Goal: Task Accomplishment & Management: Manage account settings

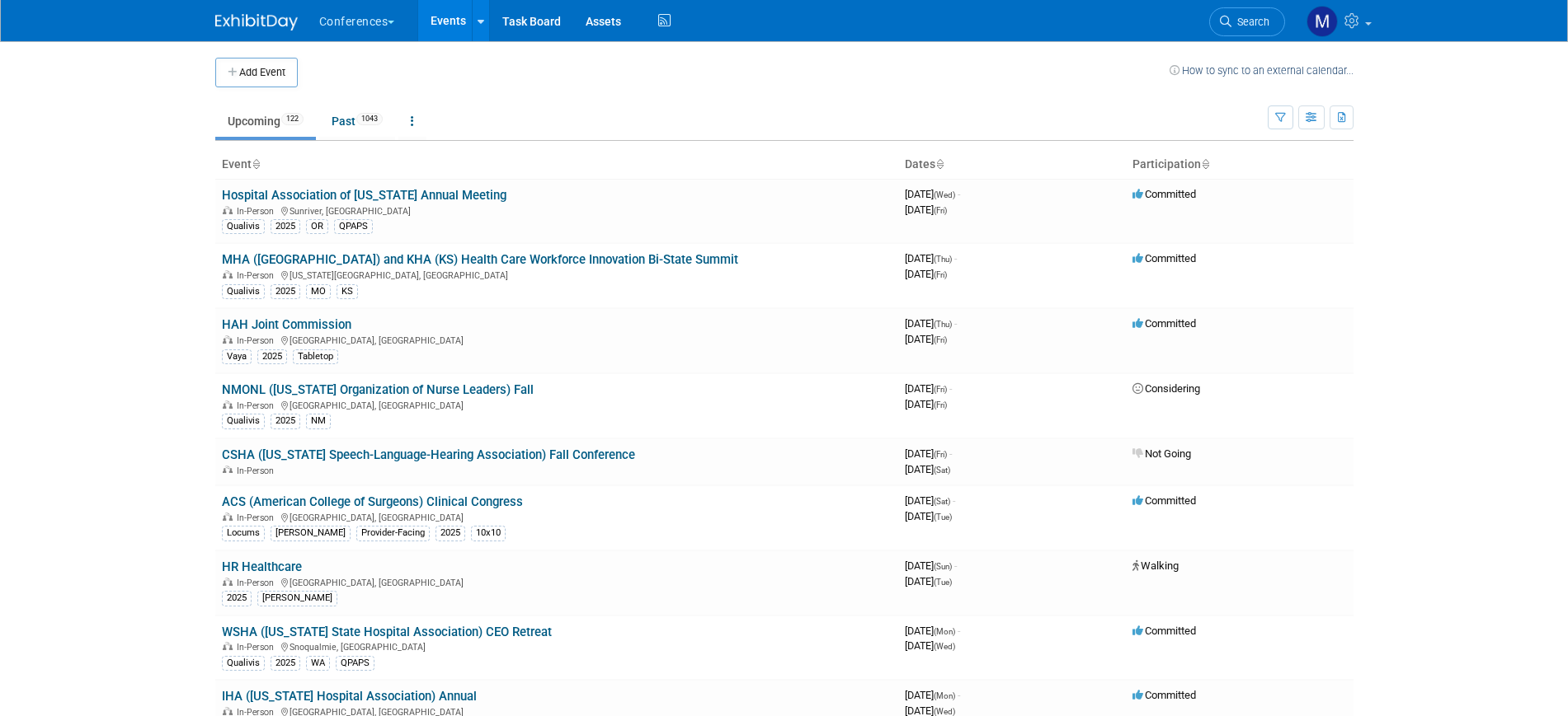
drag, startPoint x: 0, startPoint y: 0, endPoint x: 302, endPoint y: 4, distance: 302.0
click at [280, 20] on img at bounding box center [256, 23] width 82 height 16
click at [1241, 27] on span "Search" at bounding box center [1250, 22] width 38 height 13
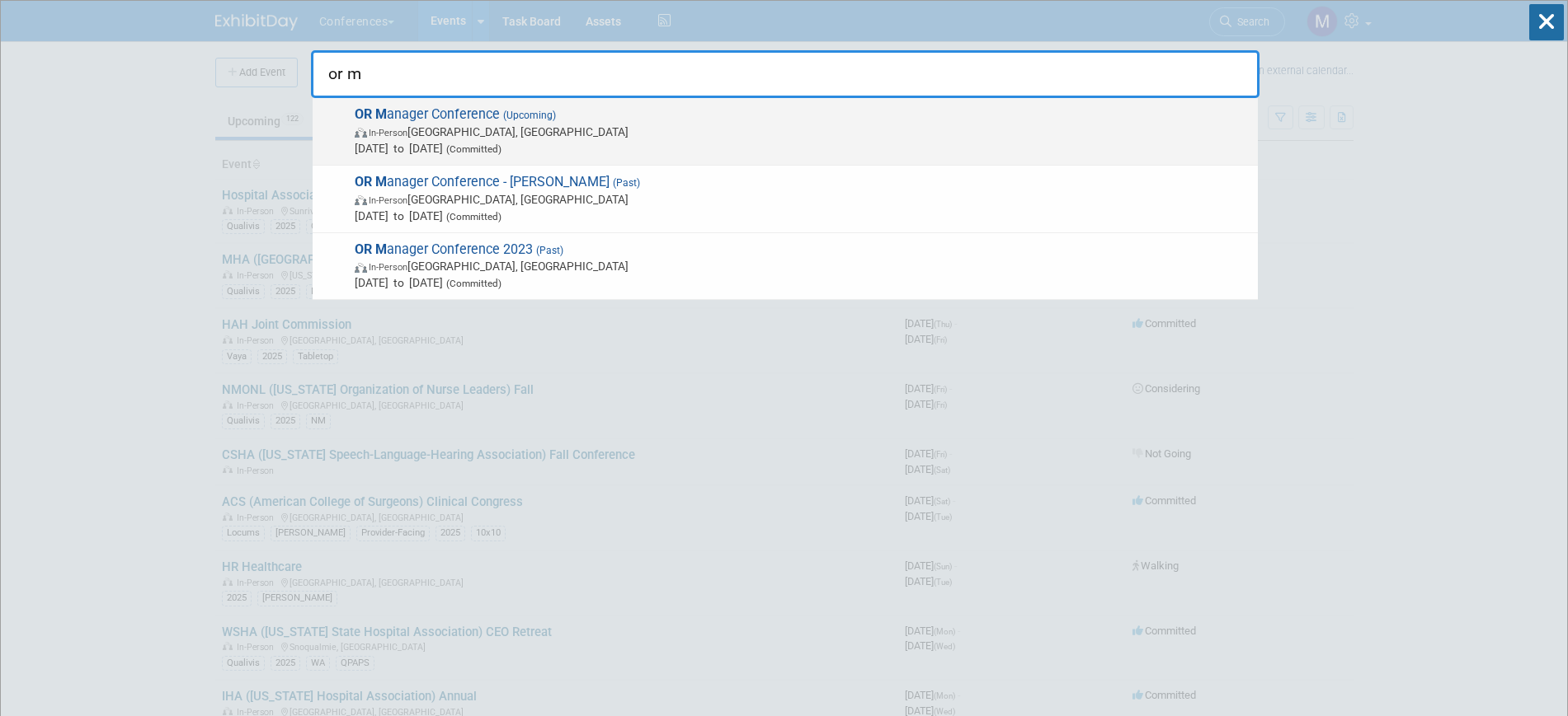
type input "or m"
click at [688, 129] on span "In-Person Anaheim, CA" at bounding box center [802, 132] width 895 height 16
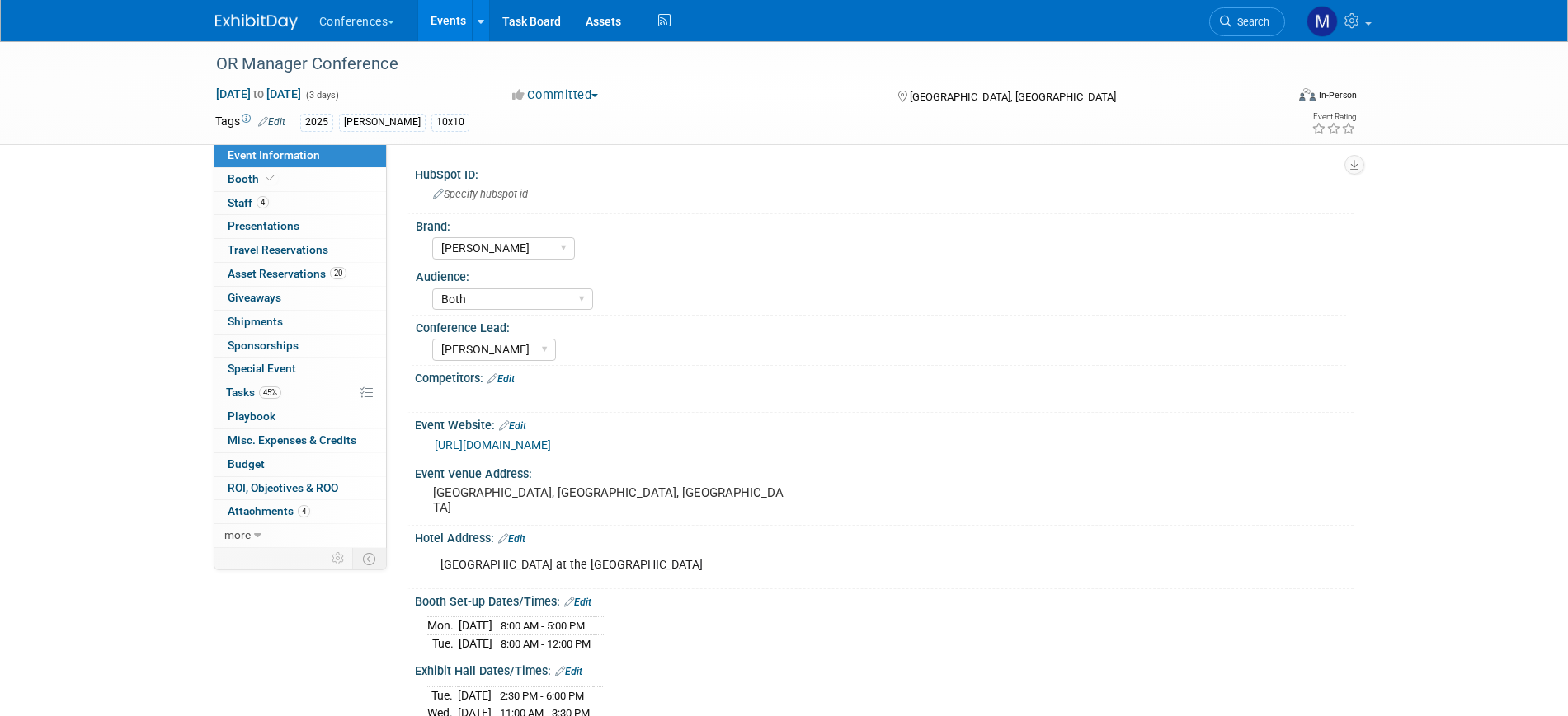
select select "[PERSON_NAME]"
select select "Both"
select select "[PERSON_NAME]"
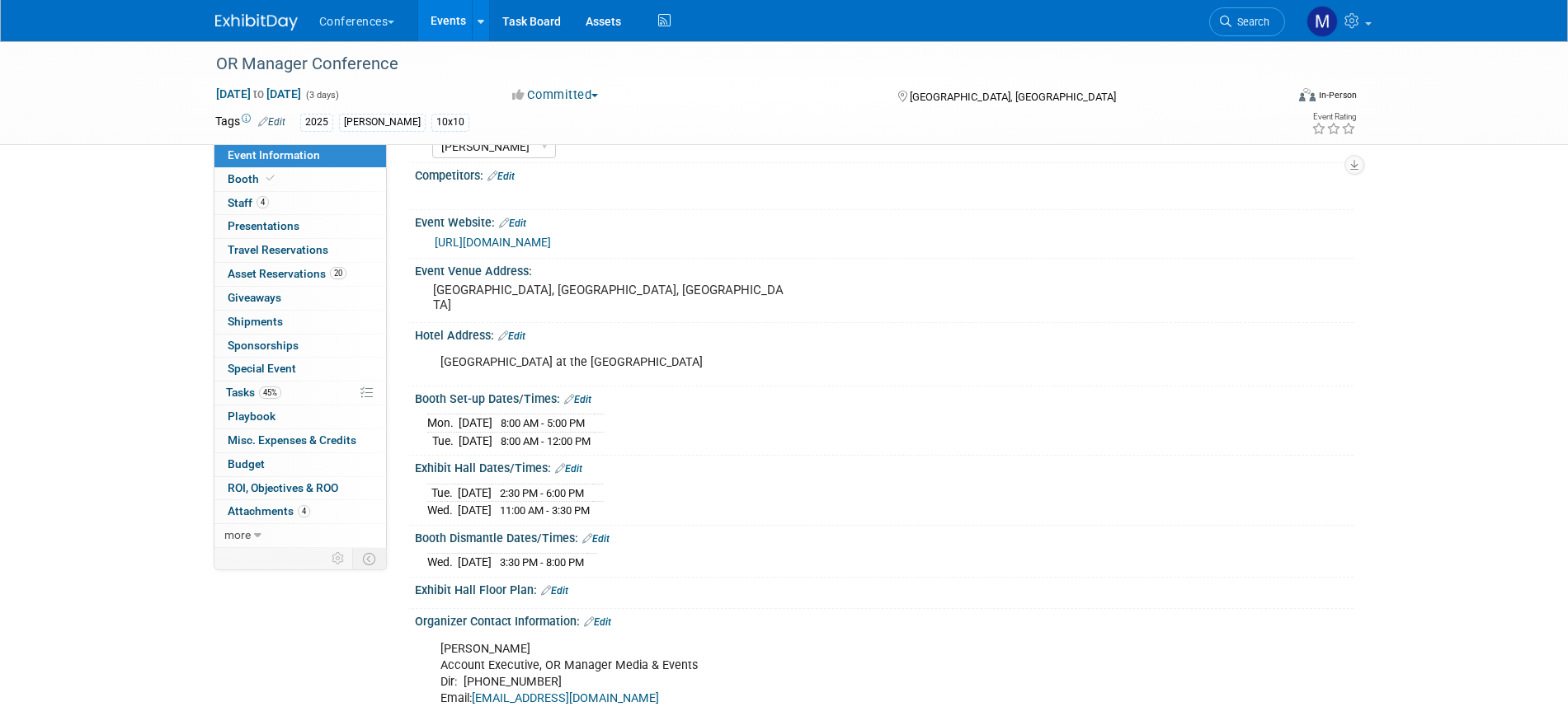
scroll to position [206, 0]
click at [275, 204] on link "4 Staff 4" at bounding box center [300, 204] width 172 height 23
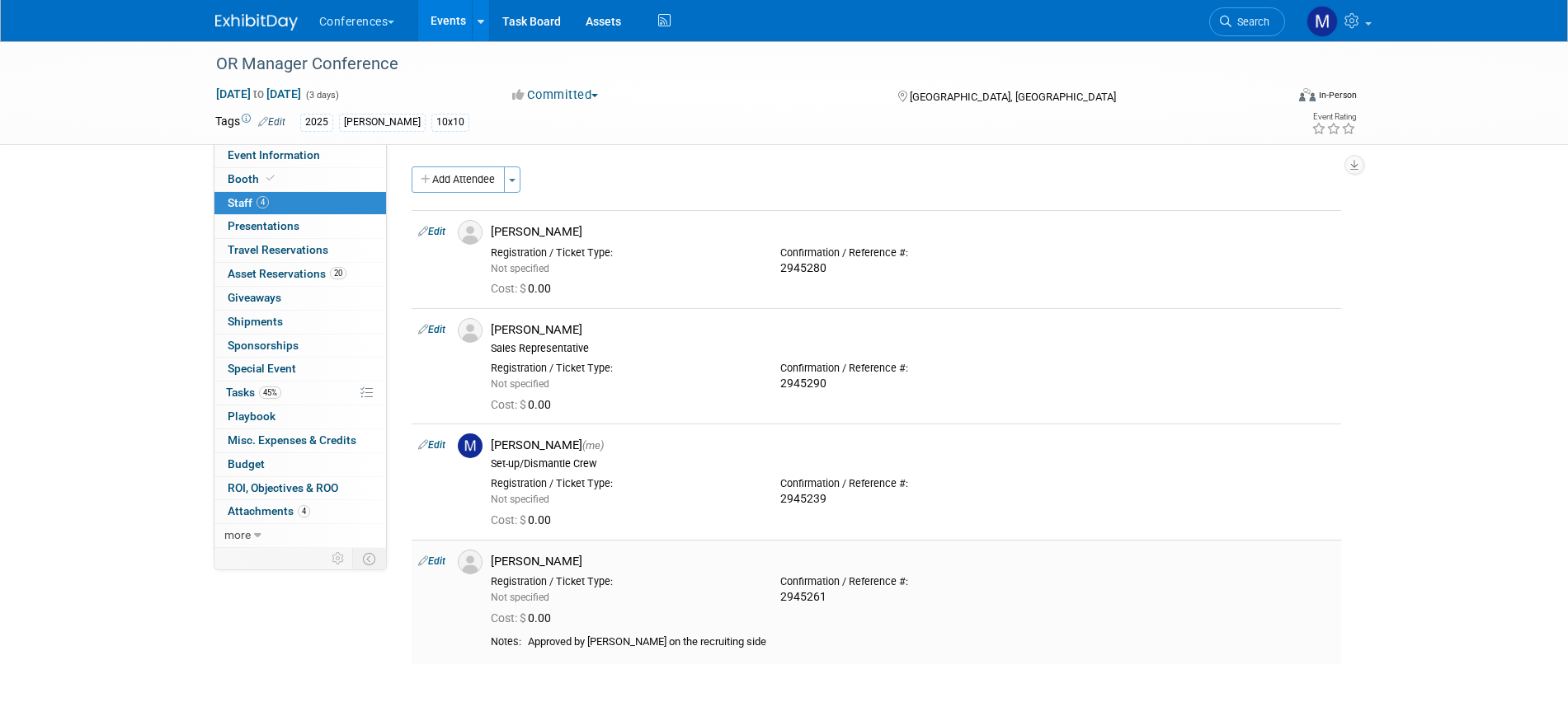
click at [536, 563] on div "Rob Wilson" at bounding box center [912, 562] width 844 height 15
copy div "Wilson"
click at [328, 152] on link "Event Information" at bounding box center [300, 156] width 172 height 23
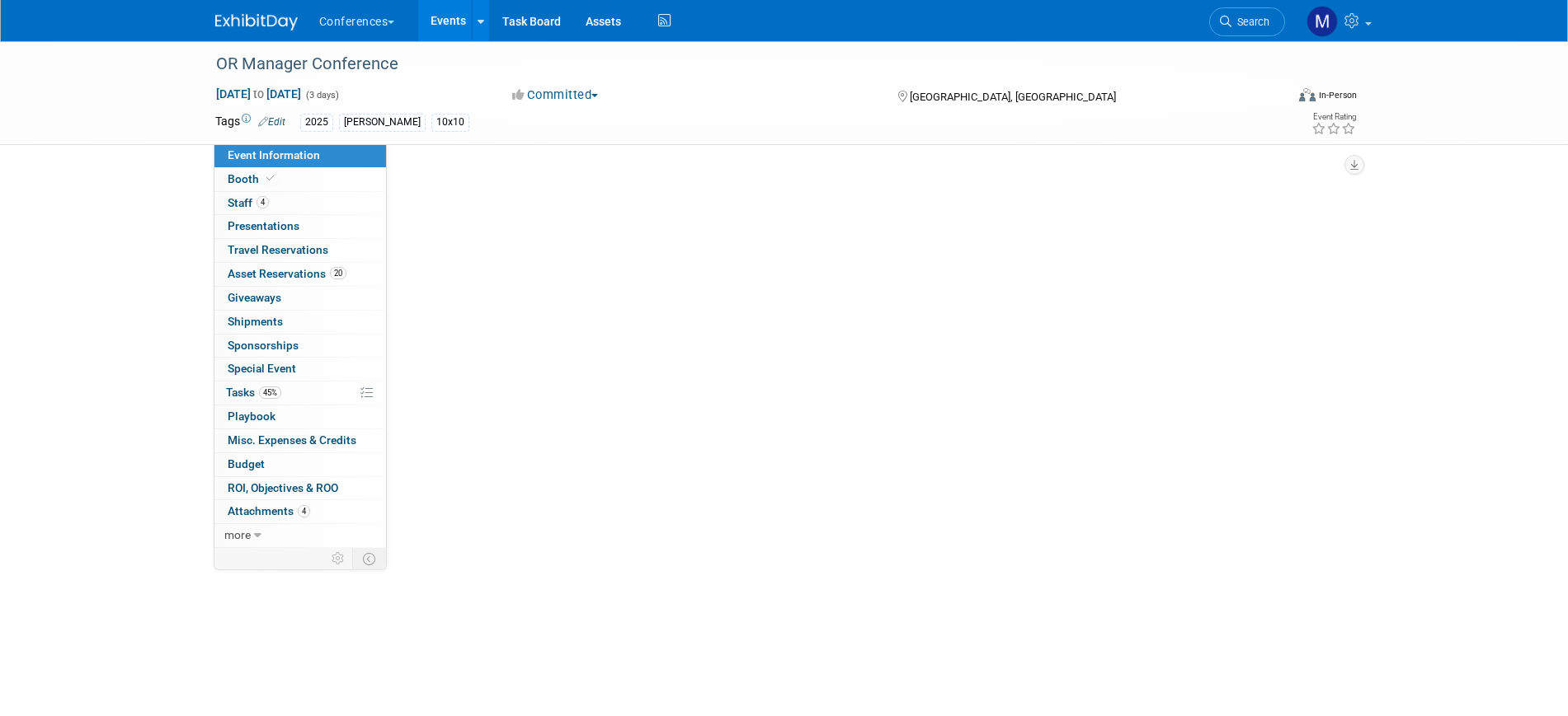
select select "[PERSON_NAME]"
select select "Both"
select select "Marygrace"
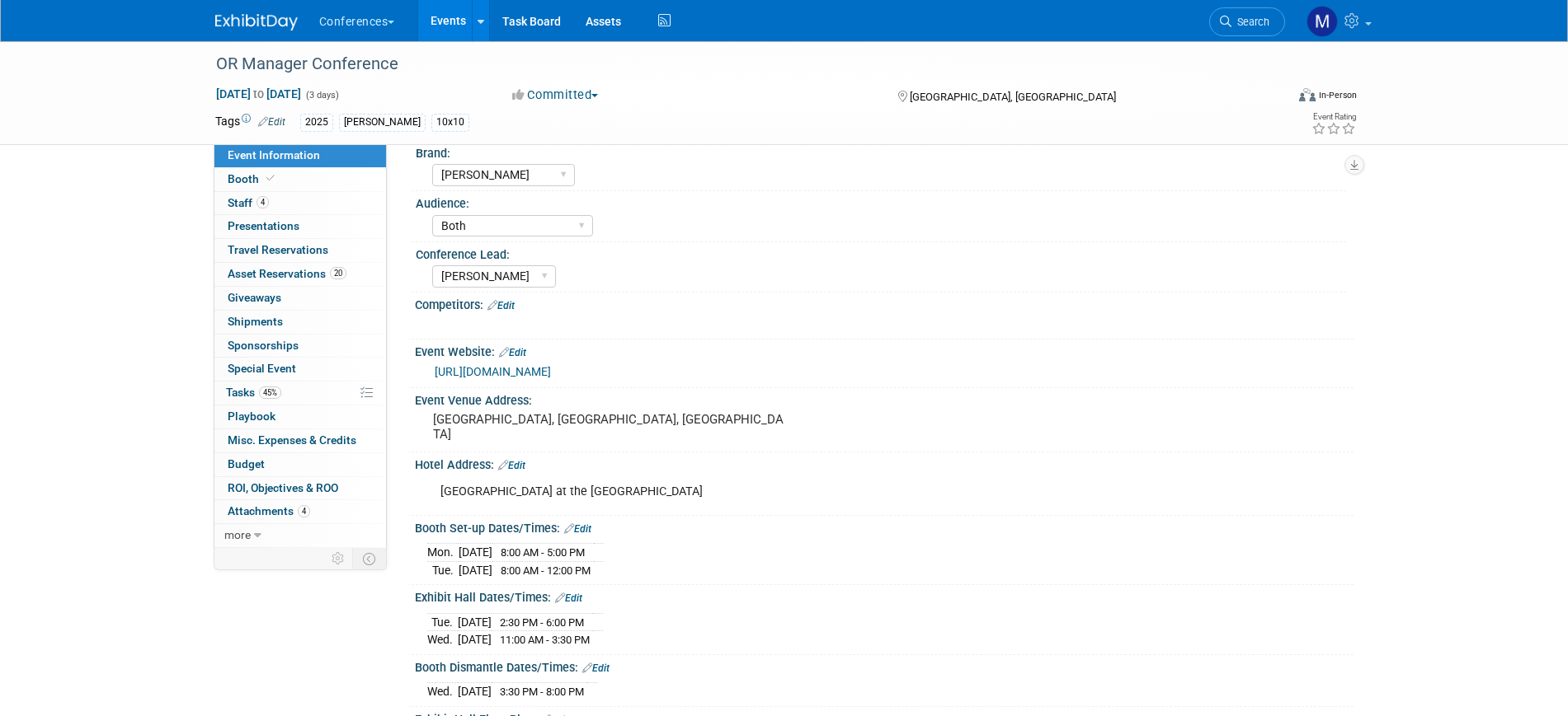
scroll to position [103, 0]
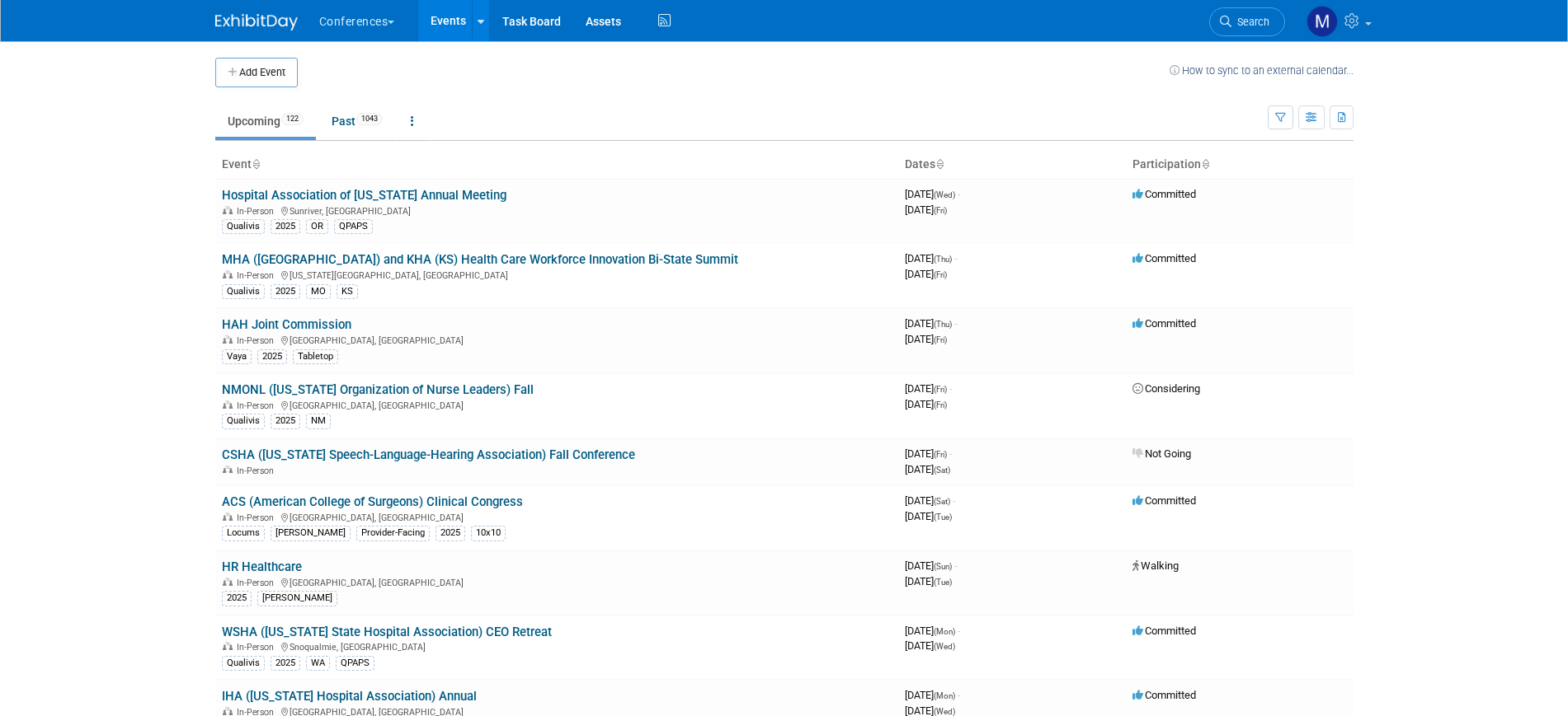
click at [1243, 21] on span "Search" at bounding box center [1250, 22] width 38 height 13
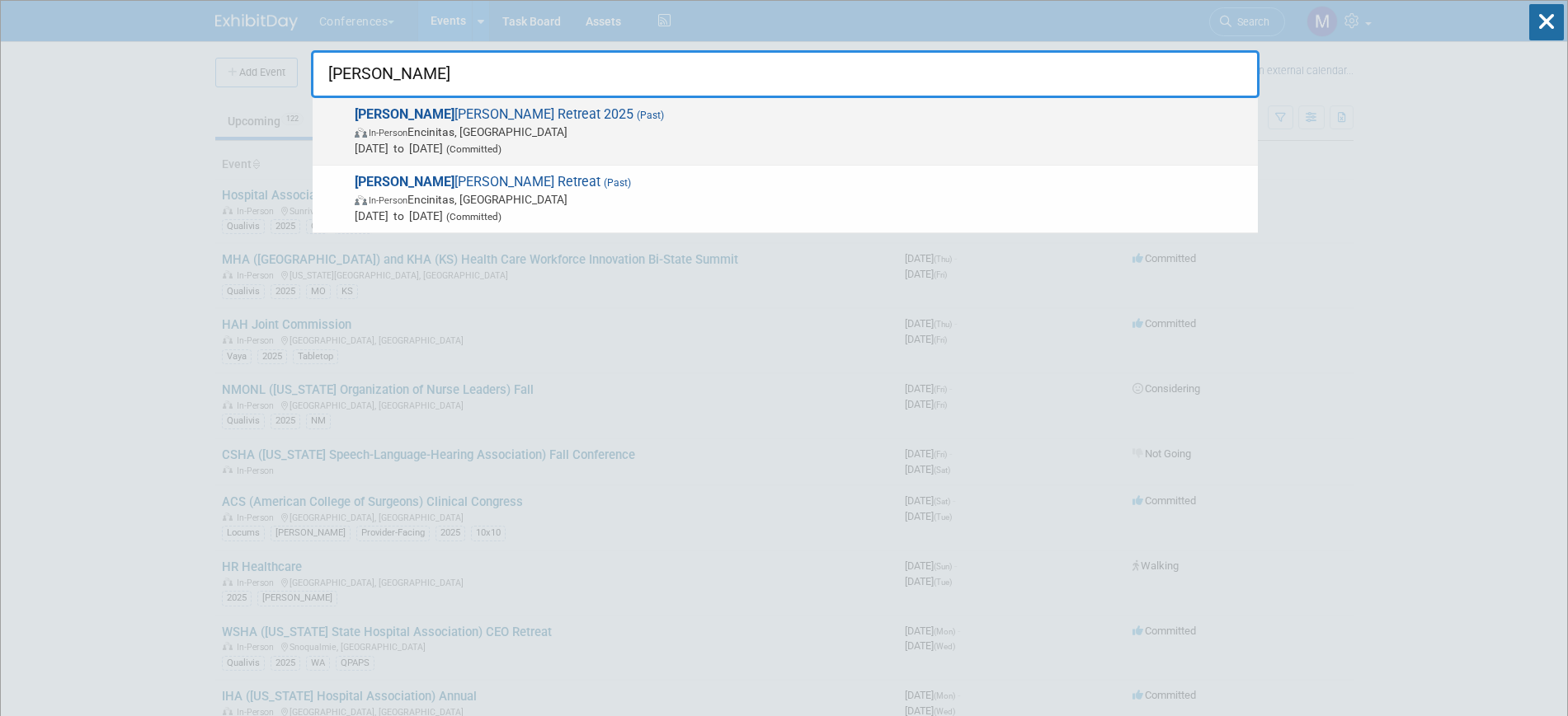
type input "aya i"
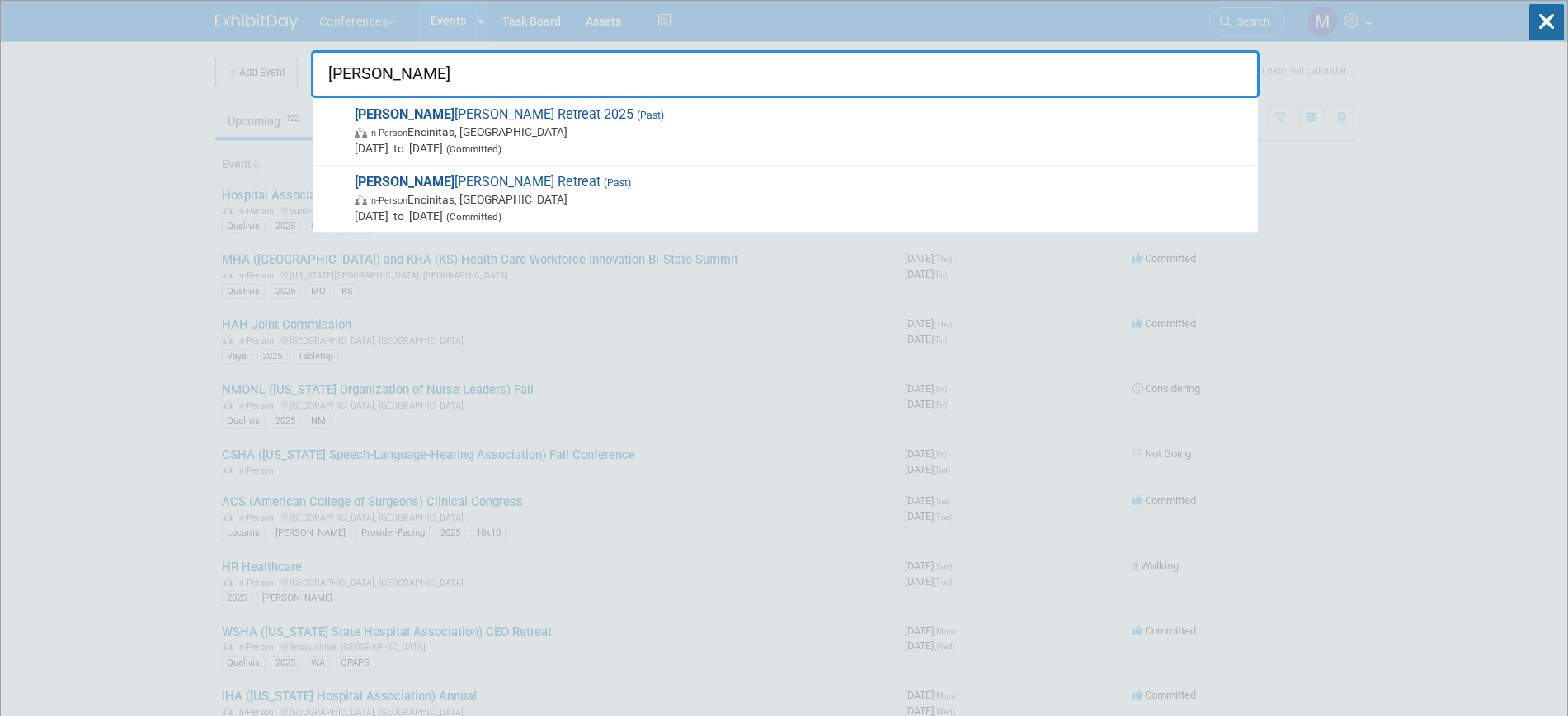
click at [602, 126] on span "In-Person Encinitas, CA" at bounding box center [802, 132] width 895 height 16
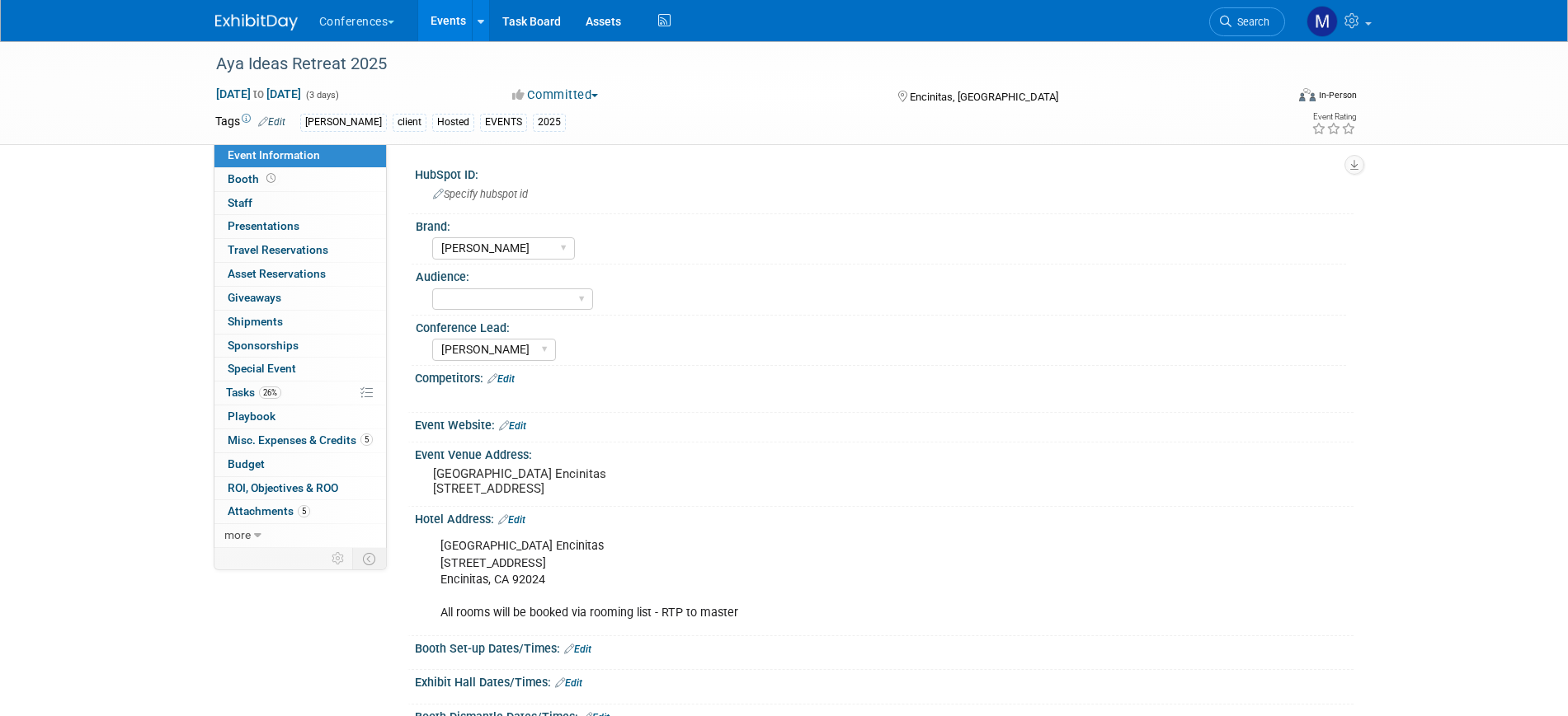
select select "[PERSON_NAME]"
select select "Stephanie"
click at [270, 435] on span "Misc. Expenses & Credits 5" at bounding box center [300, 440] width 145 height 14
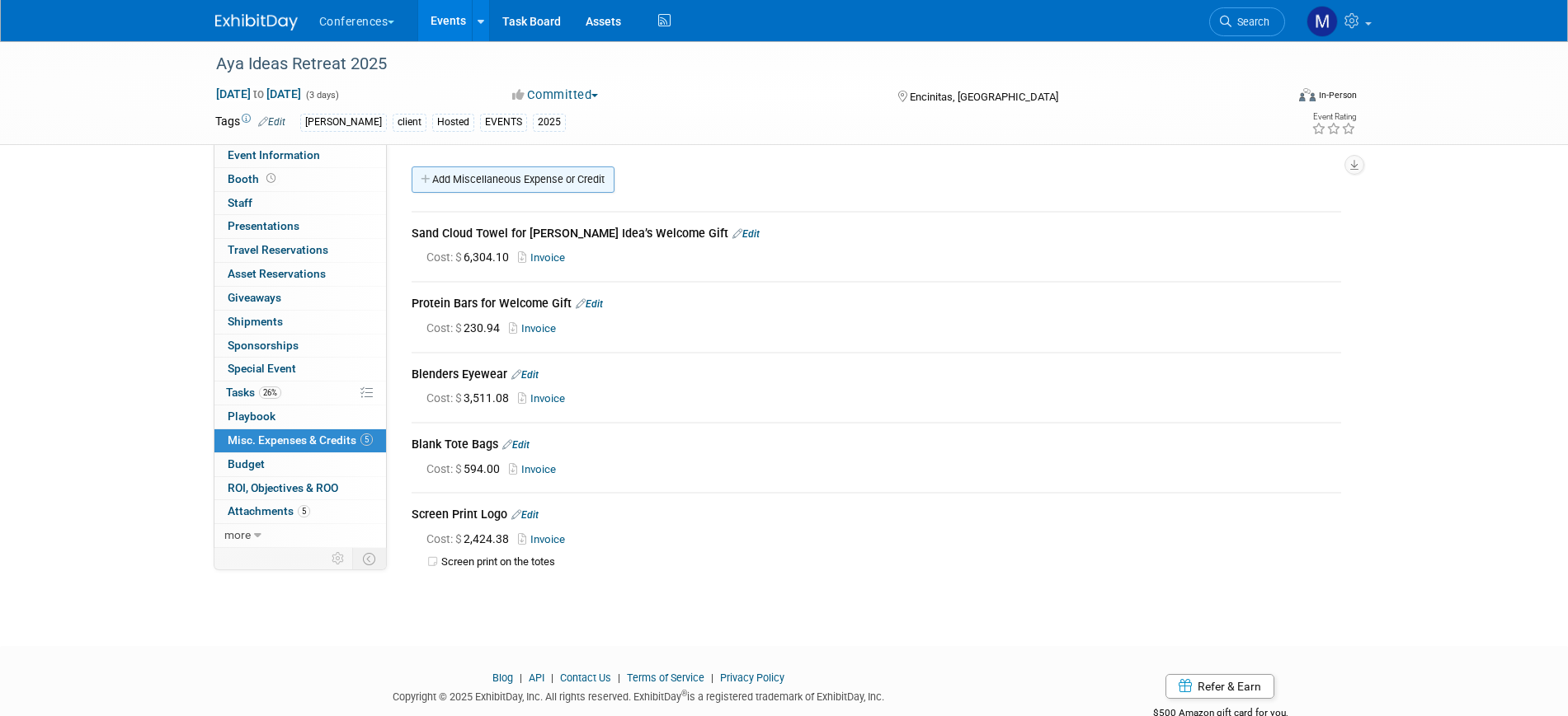
click at [457, 184] on link "Add Miscellaneous Expense or Credit" at bounding box center [513, 179] width 203 height 26
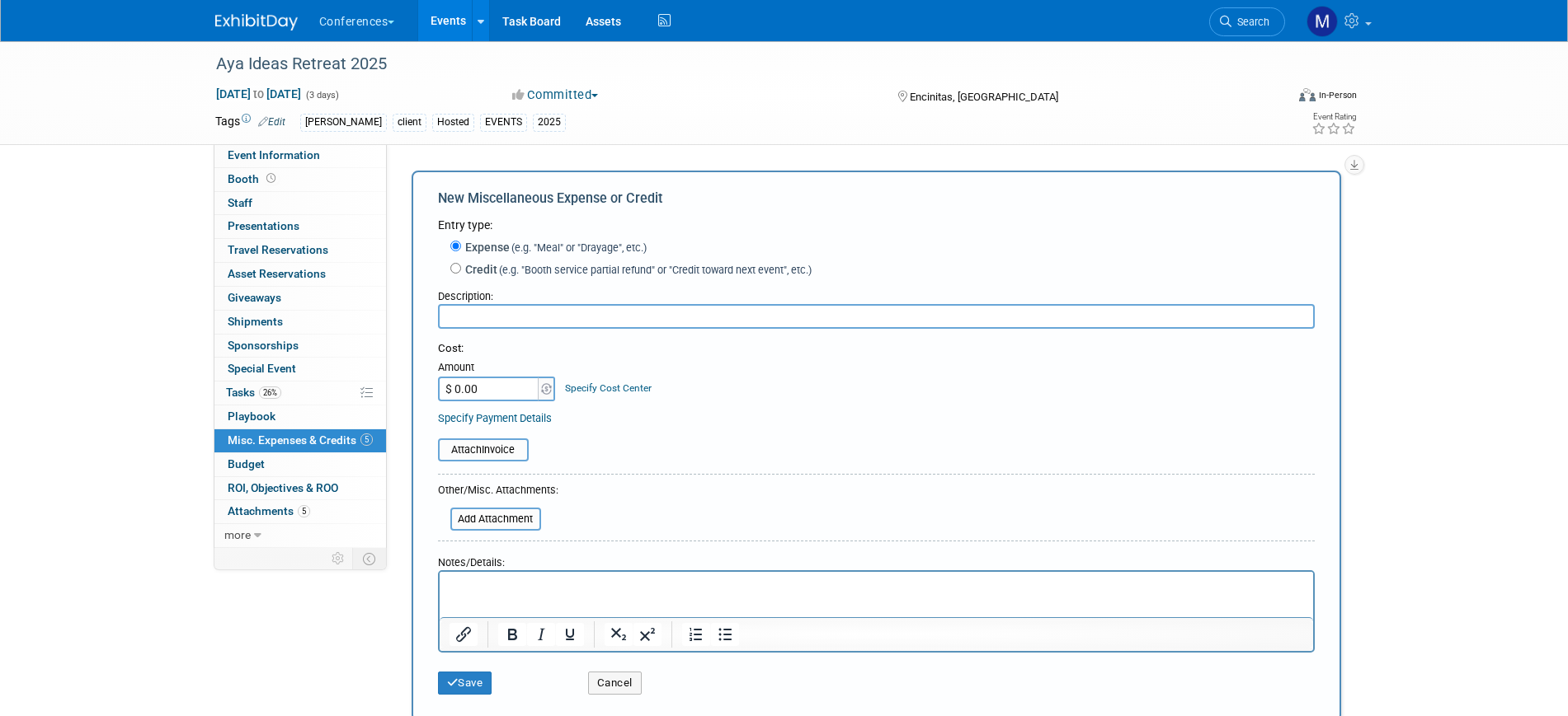
click at [481, 310] on input "text" at bounding box center [876, 316] width 877 height 24
type input "T"
type input "Car Transportation"
click at [499, 394] on input "$ 0.00" at bounding box center [490, 388] width 103 height 24
type input "$ 9,867.19"
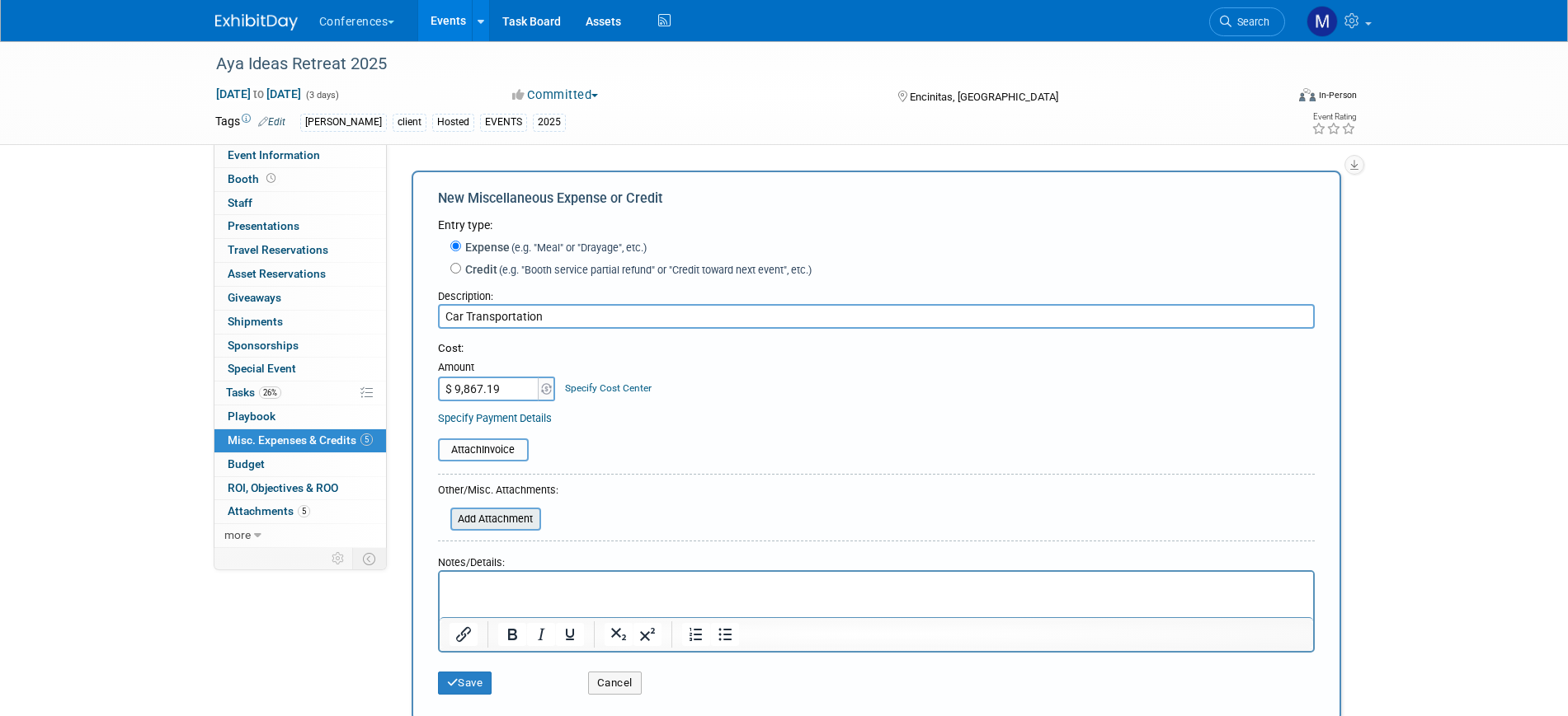
click at [499, 529] on input "file" at bounding box center [441, 519] width 196 height 20
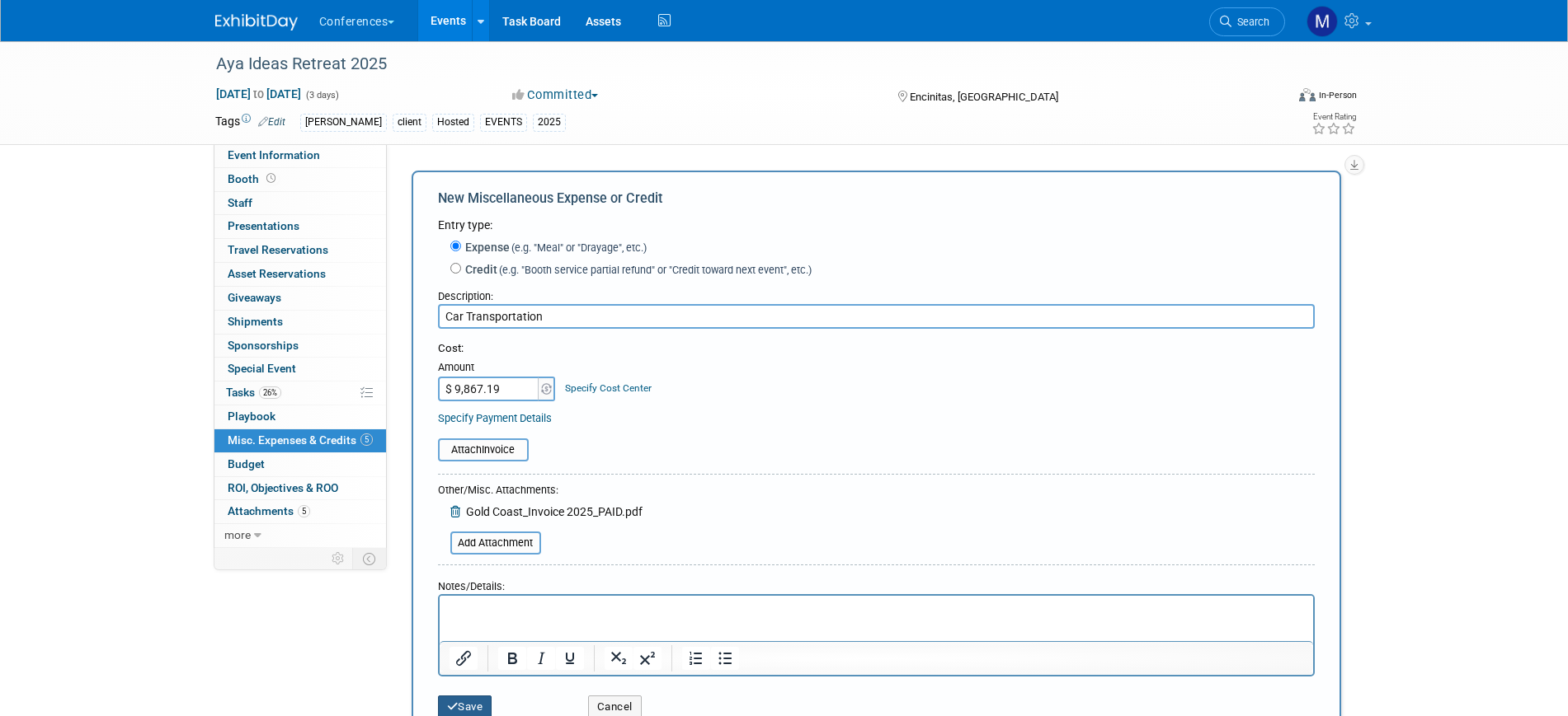
click at [481, 699] on button "Save" at bounding box center [465, 708] width 54 height 23
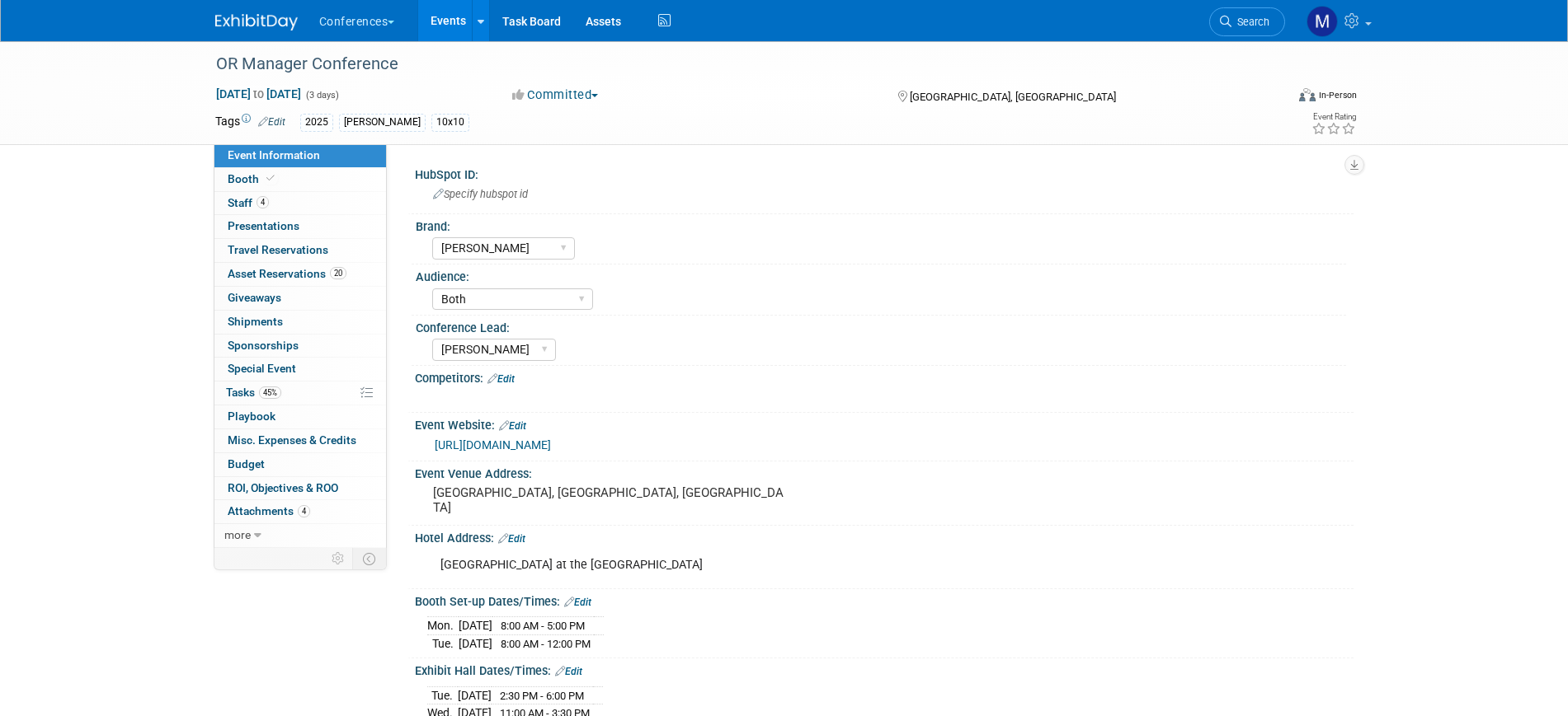
select select "[PERSON_NAME]"
select select "Both"
select select "[PERSON_NAME]"
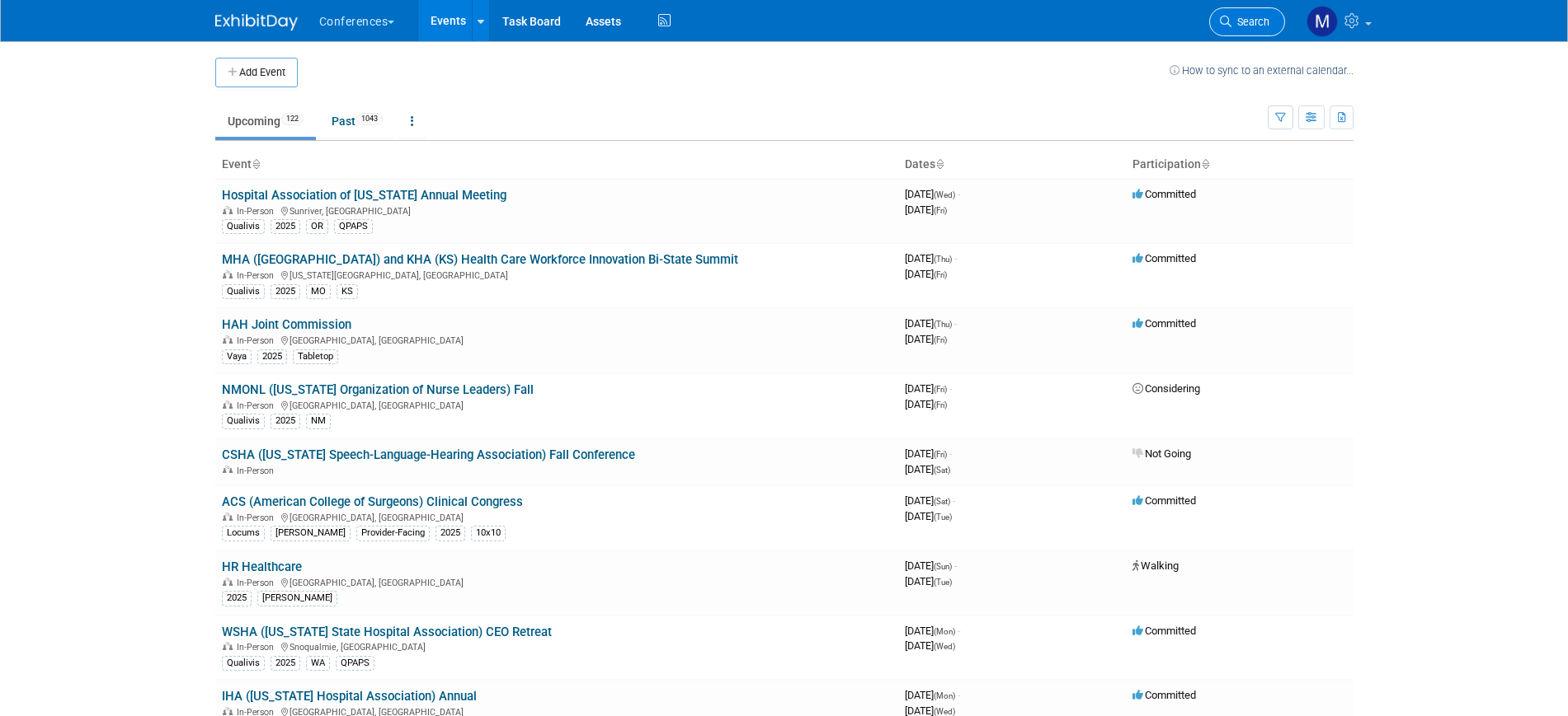
click at [1248, 14] on link "Search" at bounding box center [1246, 22] width 76 height 29
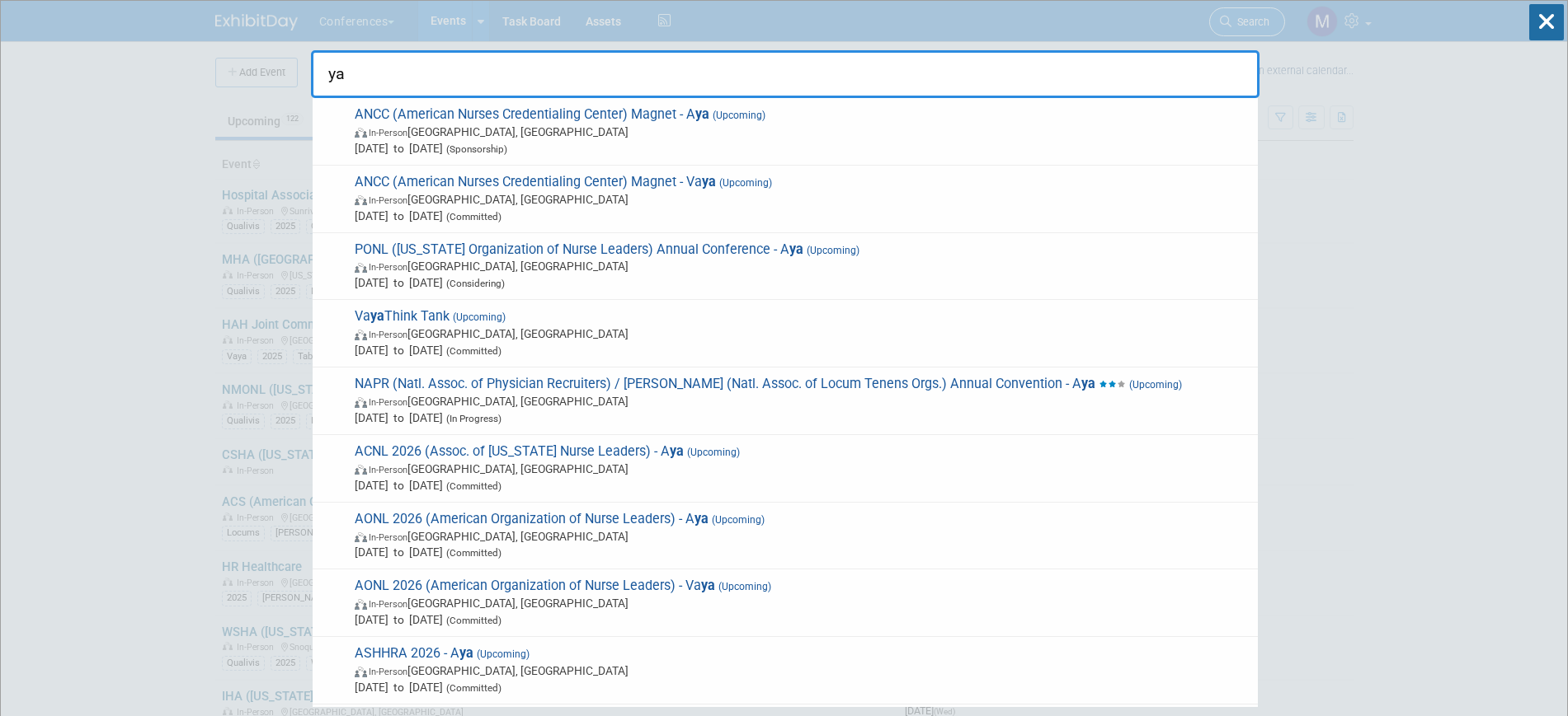
type input "y"
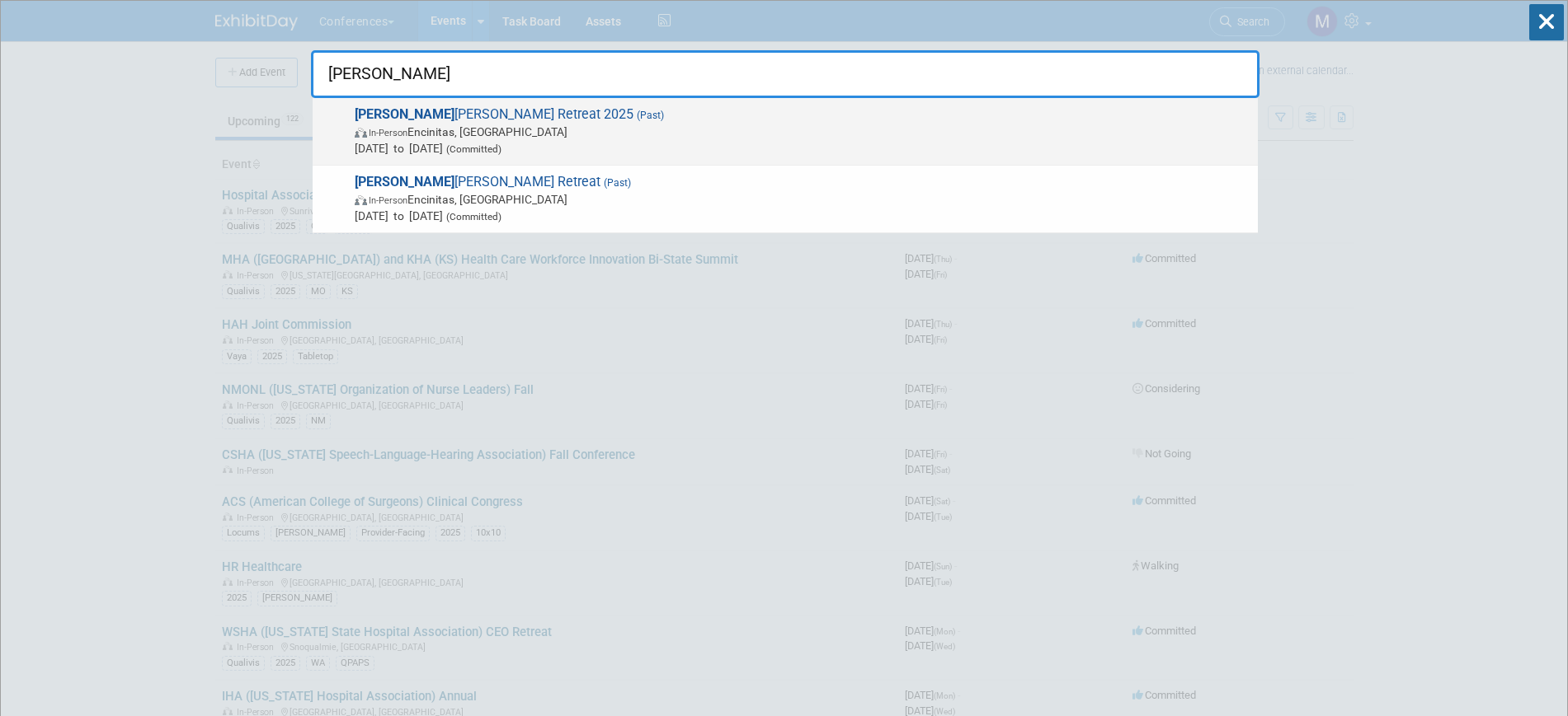
type input "[PERSON_NAME]"
click at [495, 137] on span "In-Person Encinitas, [GEOGRAPHIC_DATA]" at bounding box center [802, 132] width 895 height 16
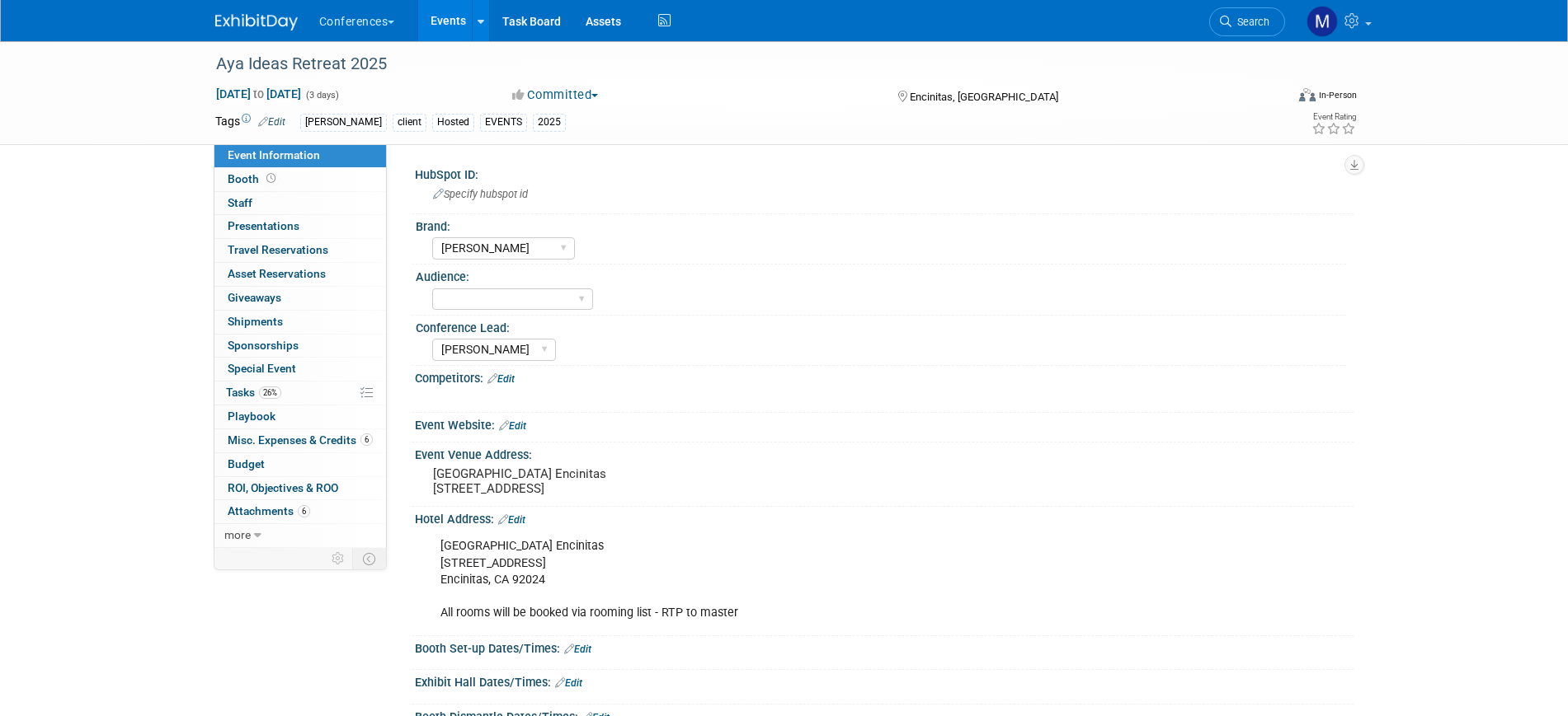
select select "[PERSON_NAME]"
select select "Stephanie"
click at [279, 437] on span "Misc. Expenses & Credits 6" at bounding box center [300, 440] width 145 height 14
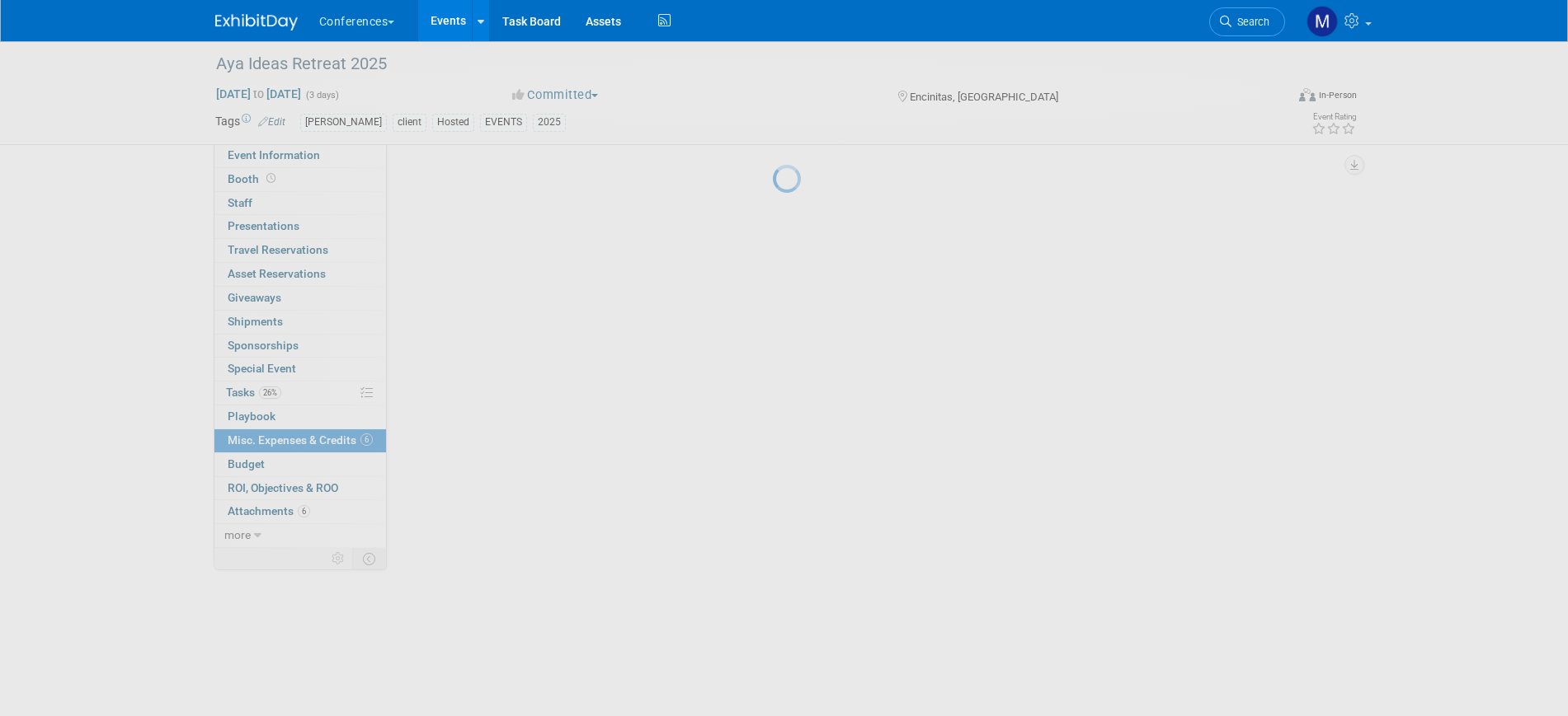
click at [279, 437] on body "Conferences Explore: My Workspaces 2 Go to Workspace: Conferences Marketing Req…" at bounding box center [784, 358] width 1568 height 716
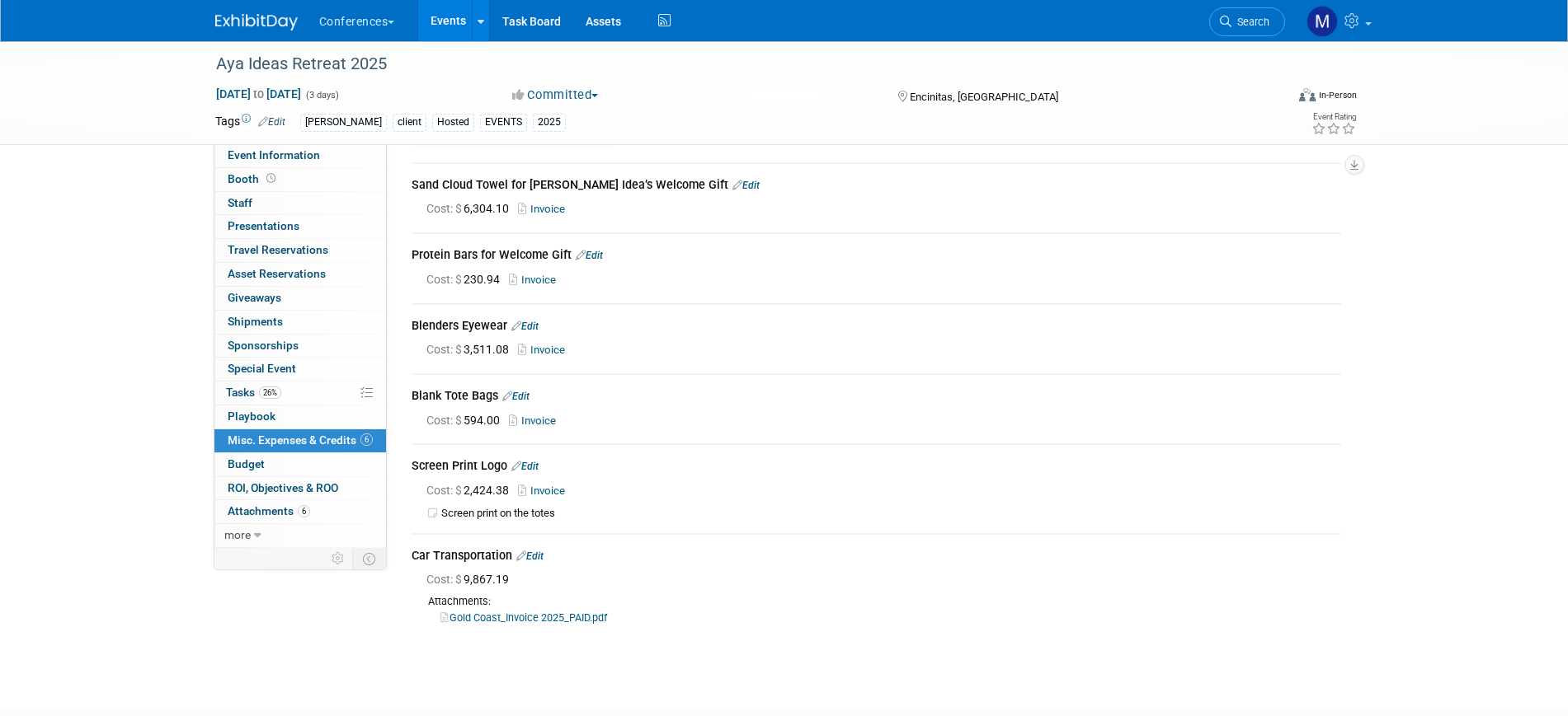
click at [523, 391] on link "Edit" at bounding box center [516, 396] width 27 height 12
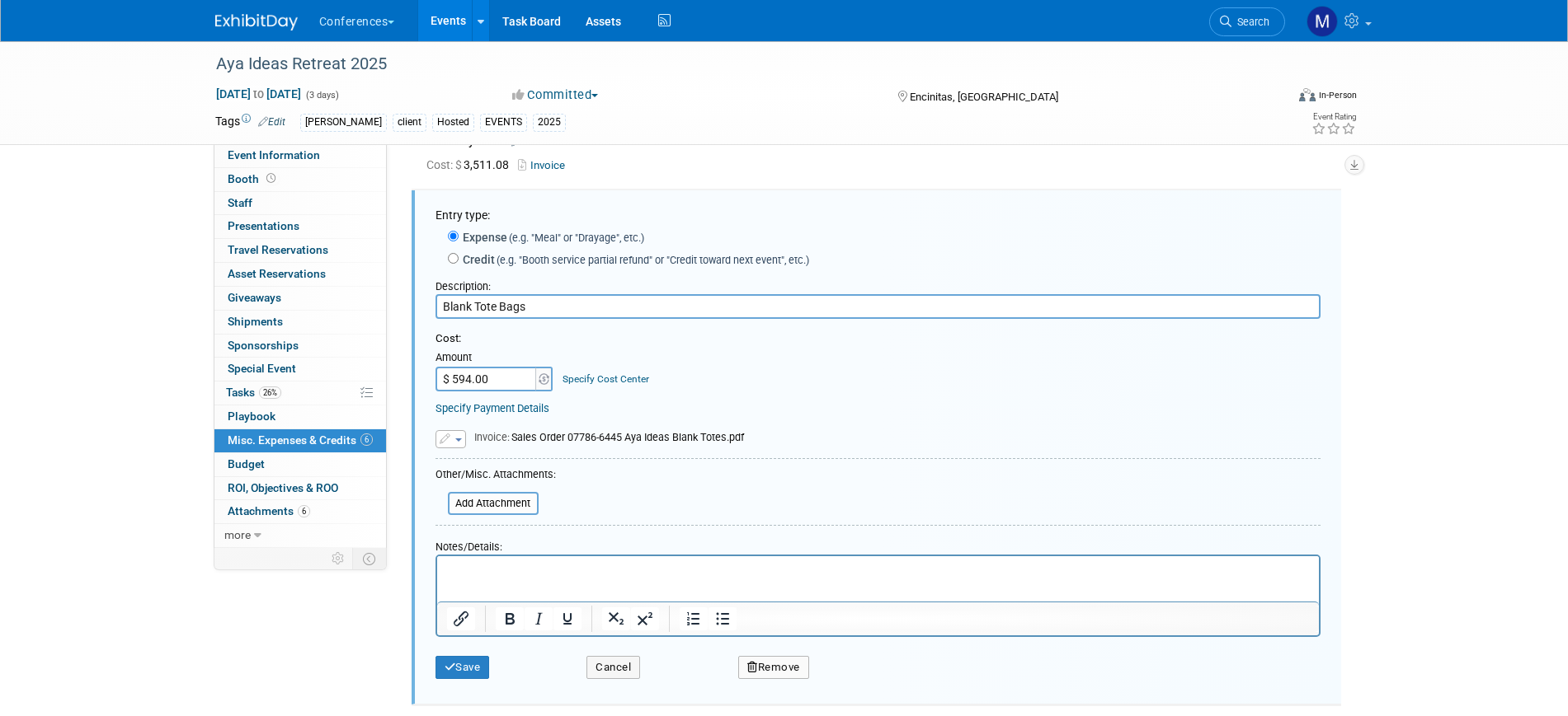
click at [511, 385] on input "$ 594.00" at bounding box center [487, 378] width 103 height 24
paste input "640.04"
type input "$ 640.04"
click at [463, 670] on button "Save" at bounding box center [462, 668] width 54 height 23
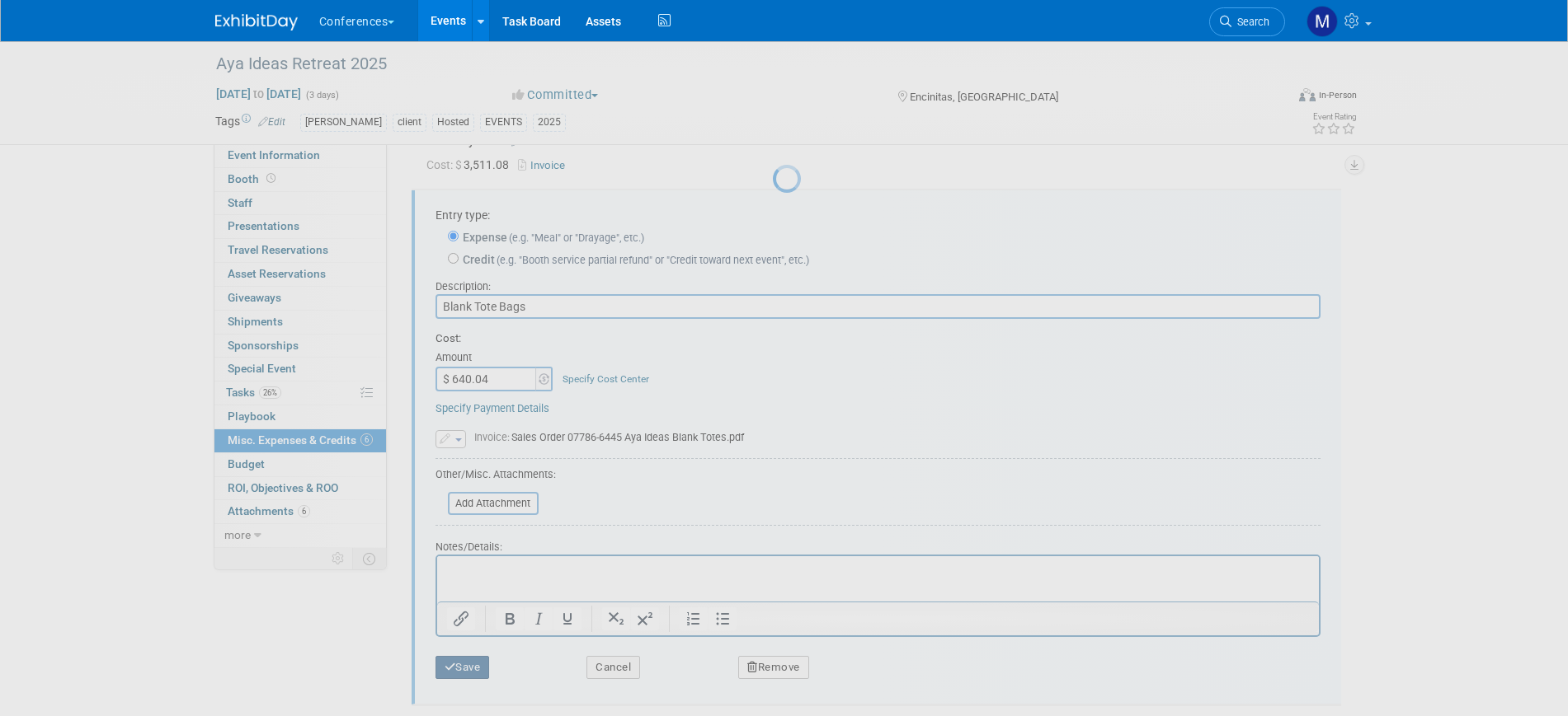
scroll to position [151, 0]
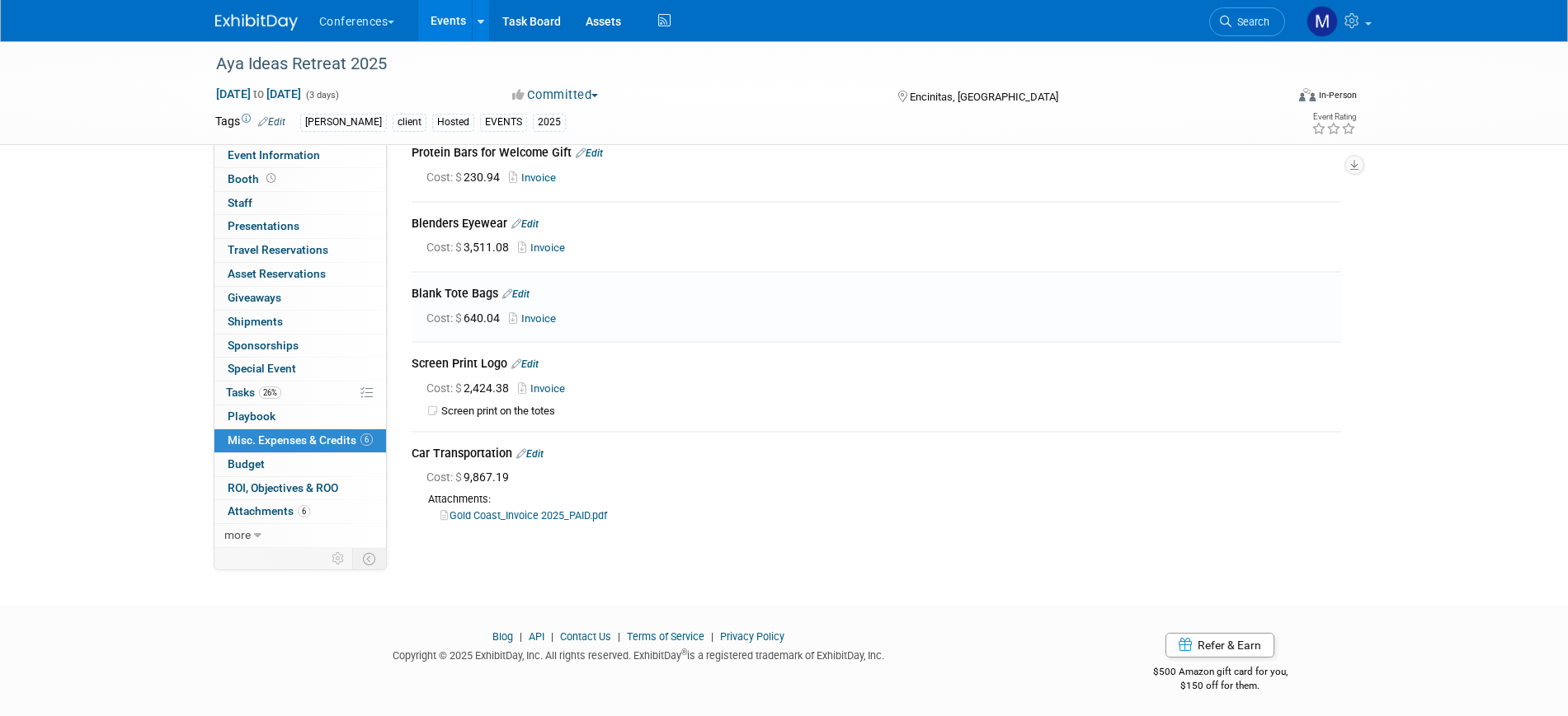
click at [546, 315] on link "Invoice" at bounding box center [535, 319] width 53 height 13
click at [130, 385] on div "Aya Ideas Retreat 2025 Sep 8, 2025 to Sep 10, 2025 (3 days) Sep 8, 2025 to Sep …" at bounding box center [784, 233] width 1568 height 685
